Goal: Transaction & Acquisition: Purchase product/service

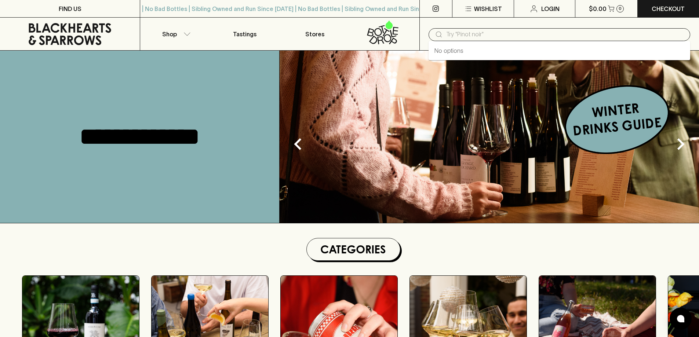
type input "g"
type input "gigonda"
